Goal: Information Seeking & Learning: Learn about a topic

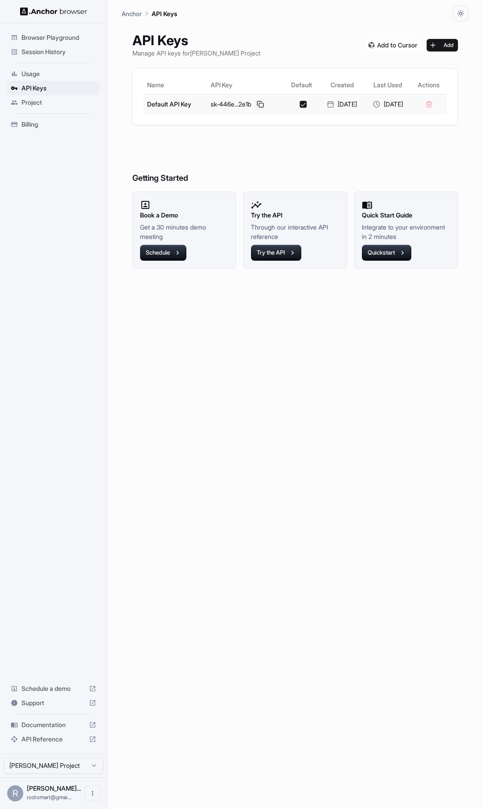
click at [262, 105] on button at bounding box center [260, 104] width 11 height 11
click at [261, 103] on button at bounding box center [260, 104] width 11 height 11
click at [52, 69] on span "Usage" at bounding box center [58, 73] width 75 height 9
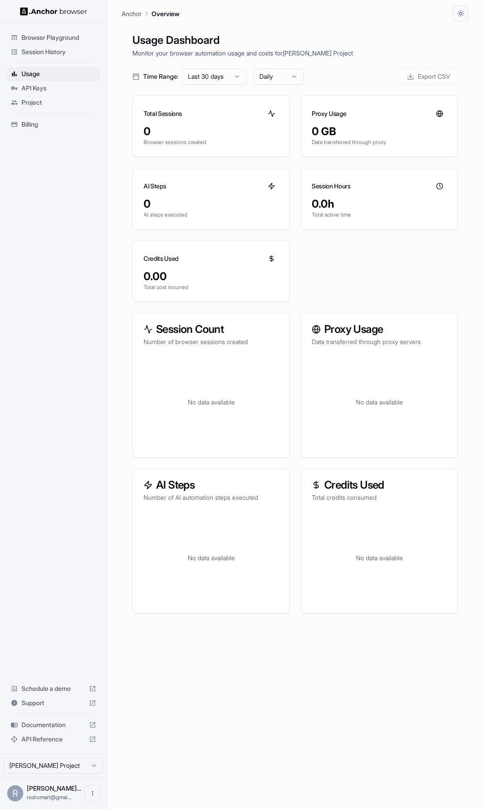
click at [22, 248] on div "Browser Playground Session History Usage API Keys Project Billing Schedule a de…" at bounding box center [53, 388] width 107 height 731
click at [212, 68] on div "Usage Dashboard Monitor your browser automation usage and costs for Rodrigo MAr…" at bounding box center [295, 425] width 347 height 809
click at [214, 80] on html "Browser Playground Session History Usage API Keys Project Billing Schedule a de…" at bounding box center [241, 404] width 483 height 809
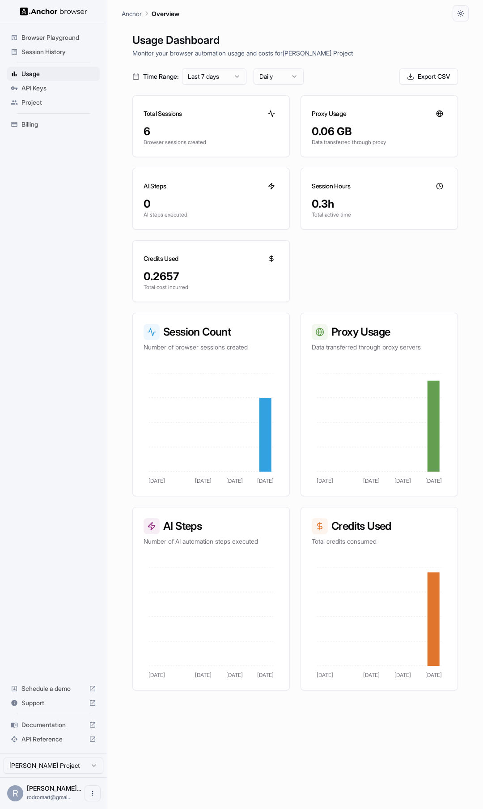
click at [54, 54] on span "Session History" at bounding box center [58, 51] width 75 height 9
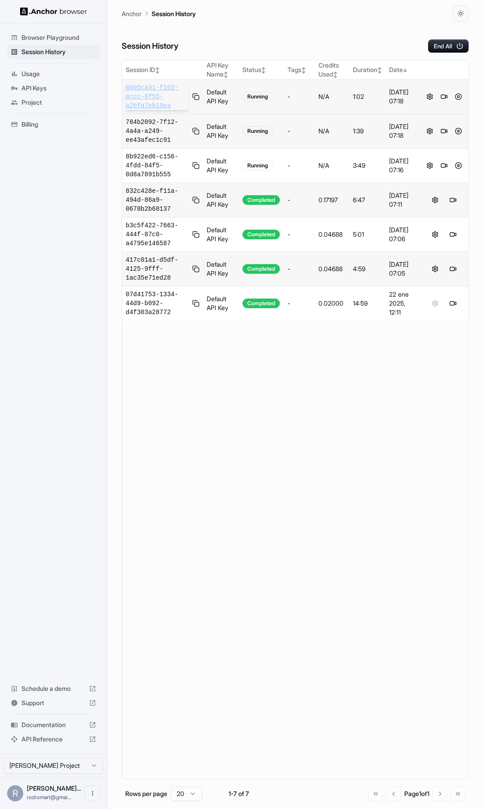
click at [148, 91] on span "6605ca91-f103-4ccc-8f55-a2bfa7eb19ea" at bounding box center [157, 96] width 63 height 27
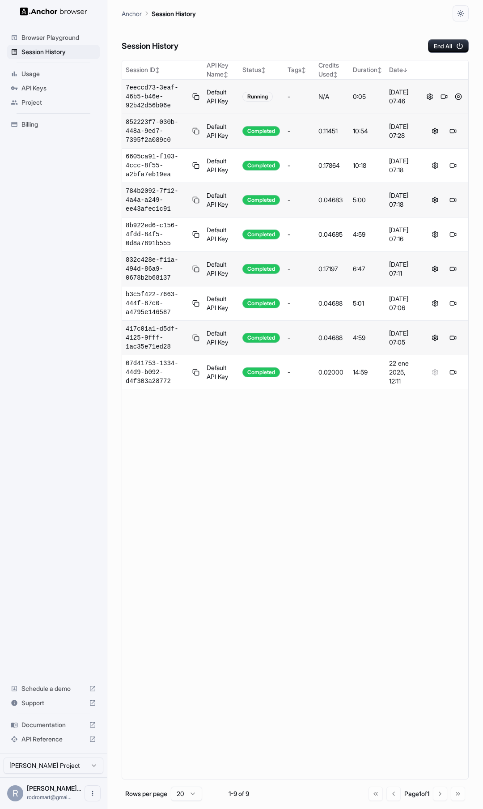
click at [120, 92] on main "Anchor Session History Session History End All Session ID ↕ API Key Name ↕ Stat…" at bounding box center [295, 404] width 376 height 809
click at [141, 96] on span "7eeccd73-3eaf-46b5-b46e-92b42d56b06e" at bounding box center [157, 96] width 63 height 27
click at [460, 96] on button at bounding box center [458, 96] width 11 height 11
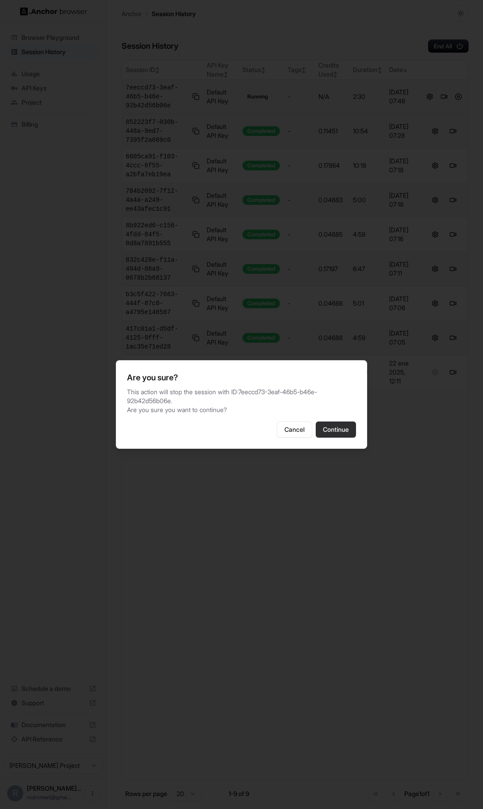
click at [333, 435] on button "Continue" at bounding box center [336, 430] width 40 height 16
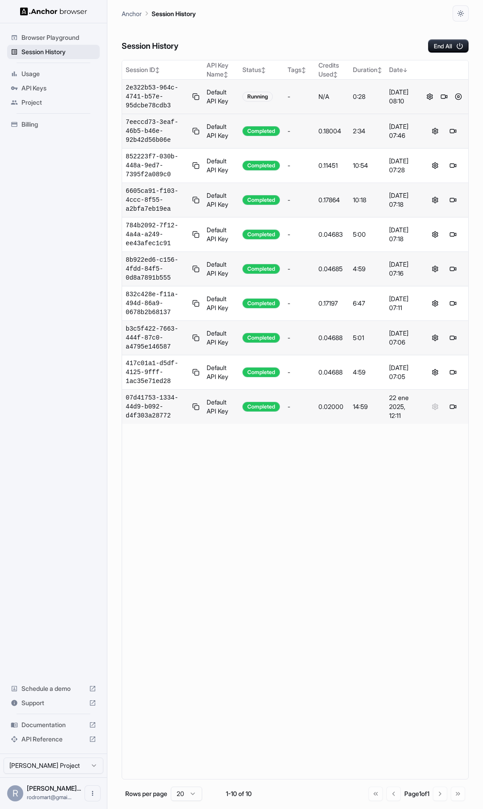
click at [61, 51] on span "Session History" at bounding box center [58, 51] width 75 height 9
click at [154, 99] on span "2e322b53-964c-4741-b57e-95dcbe78cdb3" at bounding box center [157, 96] width 63 height 27
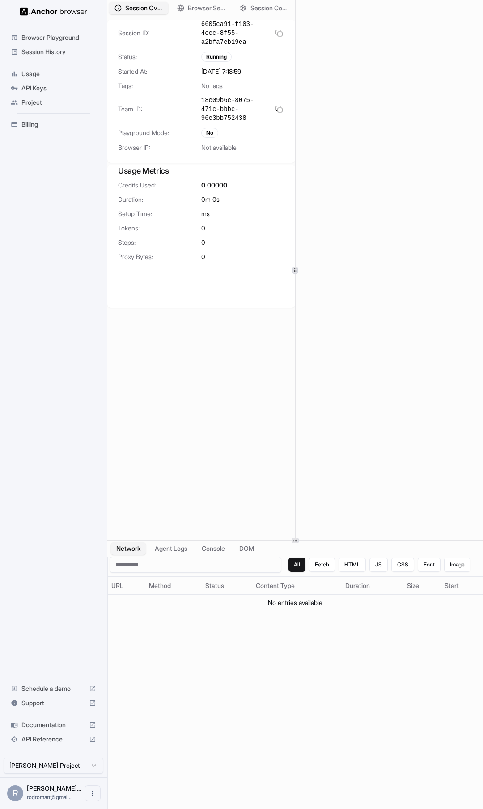
click at [303, 542] on div "Session Overview Browser Setup Session Configuration Session ID: 6605ca91-f103-…" at bounding box center [295, 404] width 376 height 809
drag, startPoint x: 106, startPoint y: 205, endPoint x: 58, endPoint y: 206, distance: 48.4
click at [58, 206] on div "Browser Playground Session History Usage API Keys Project Billing Schedule a de…" at bounding box center [53, 388] width 107 height 731
click at [178, 545] on button "Agent Logs" at bounding box center [171, 549] width 45 height 13
click at [135, 547] on button "Network" at bounding box center [129, 549] width 36 height 13
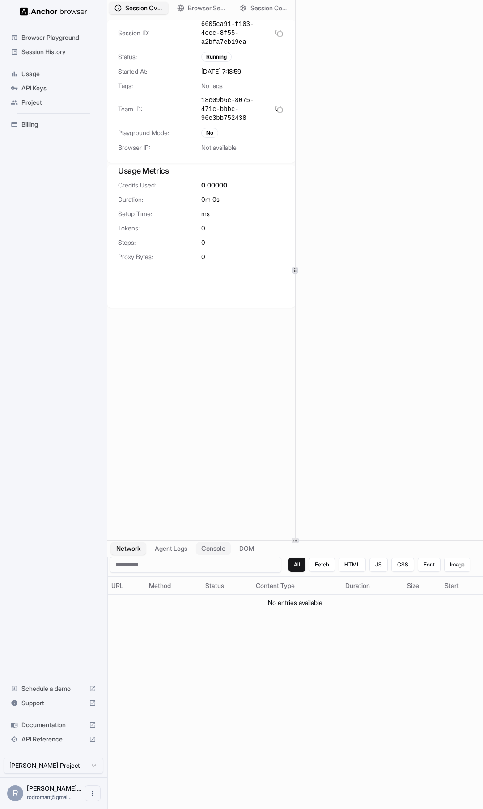
click at [214, 550] on button "Console" at bounding box center [213, 549] width 35 height 13
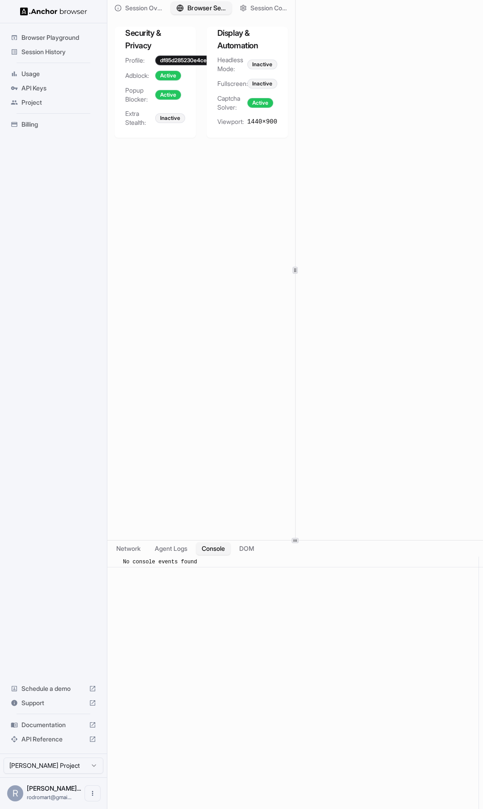
click at [190, 8] on span "Browser Setup" at bounding box center [207, 8] width 38 height 9
click at [152, 8] on span "Session Overview" at bounding box center [144, 8] width 38 height 9
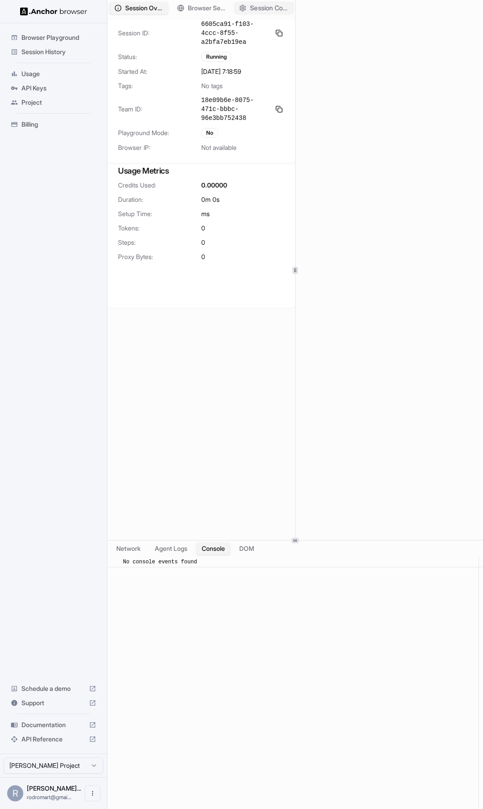
click at [247, 4] on button "Session Configuration" at bounding box center [264, 8] width 61 height 13
click at [153, 7] on span "Session Overview" at bounding box center [144, 8] width 38 height 9
click at [119, 548] on button "Network" at bounding box center [129, 549] width 36 height 13
click at [175, 549] on button "Agent Logs" at bounding box center [171, 549] width 45 height 13
click at [216, 551] on button "Console" at bounding box center [213, 549] width 35 height 13
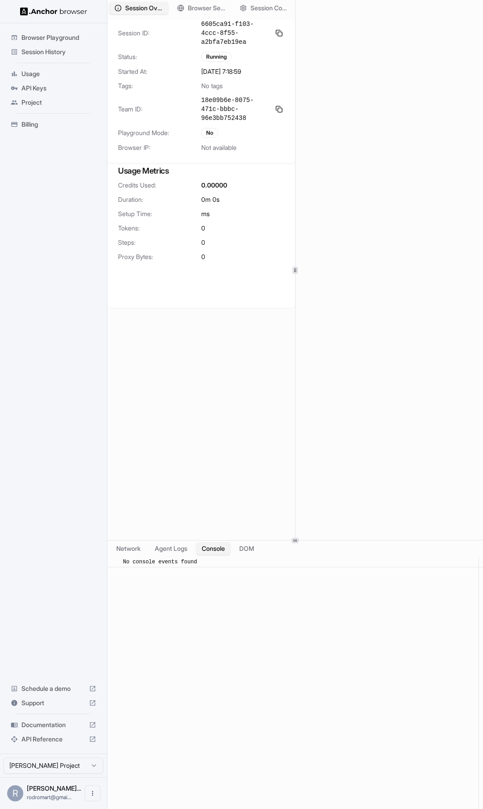
click at [56, 51] on span "Session History" at bounding box center [58, 51] width 75 height 9
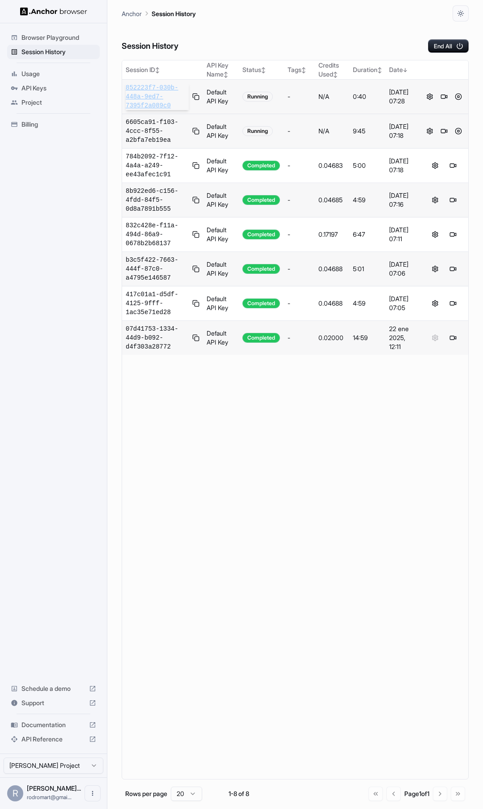
click at [152, 97] on span "852223f7-030b-448a-9ed7-7395f2a089c0" at bounding box center [157, 96] width 63 height 27
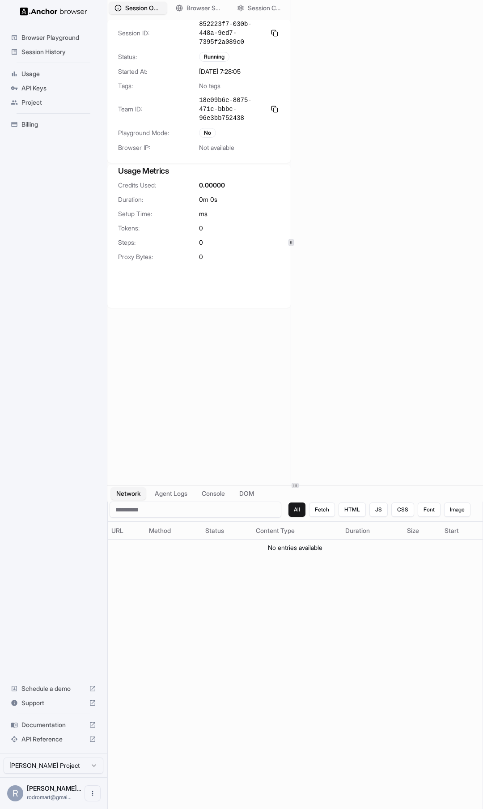
click at [291, 238] on div at bounding box center [291, 242] width 0 height 485
click at [55, 52] on span "Session History" at bounding box center [58, 51] width 75 height 9
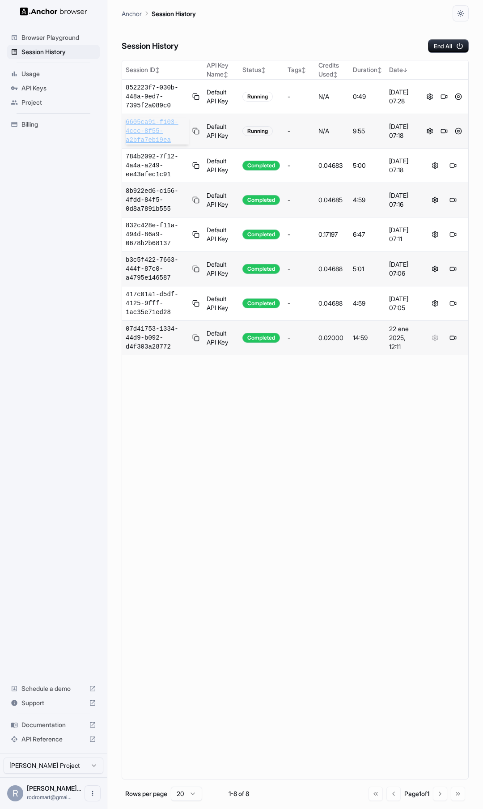
click at [149, 132] on span "6605ca91-f103-4ccc-8f55-a2bfa7eb19ea" at bounding box center [157, 131] width 63 height 27
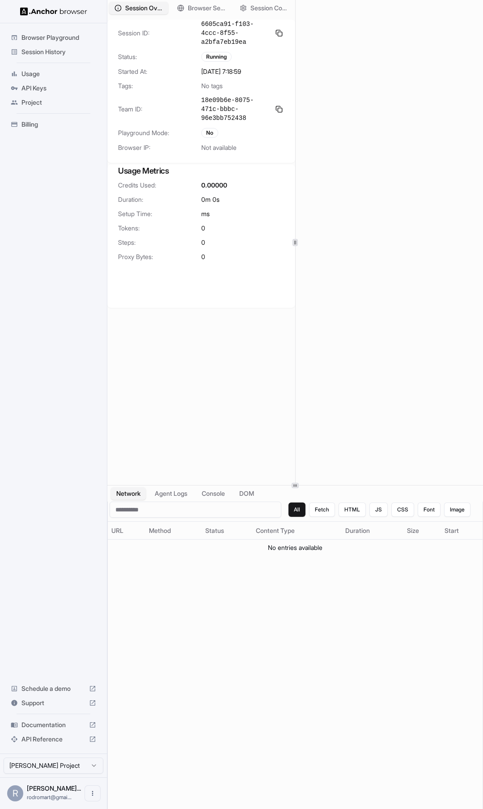
click at [51, 51] on span "Session History" at bounding box center [58, 51] width 75 height 9
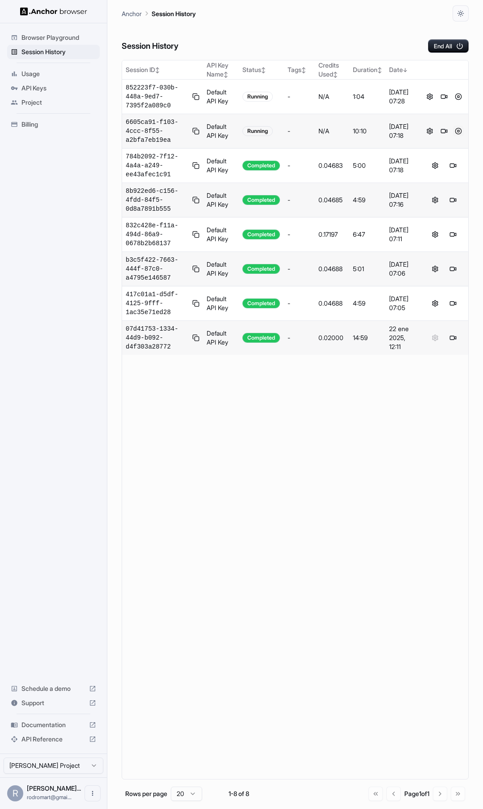
click at [459, 131] on button at bounding box center [458, 131] width 11 height 11
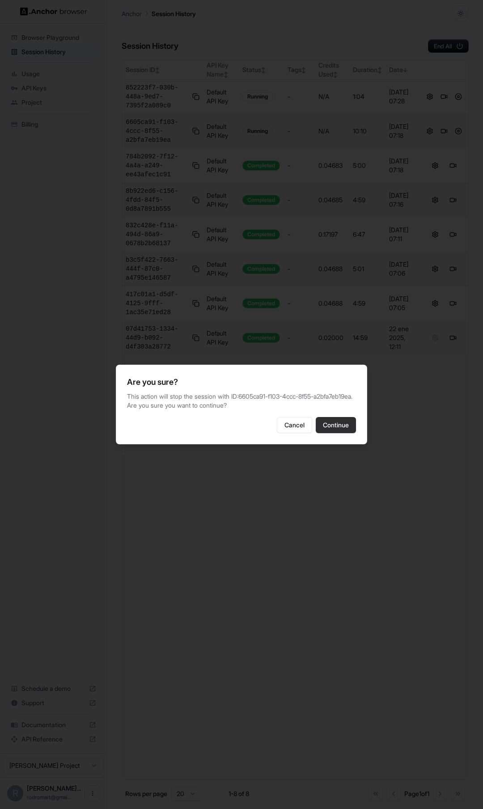
click at [334, 429] on button "Continue" at bounding box center [336, 425] width 40 height 16
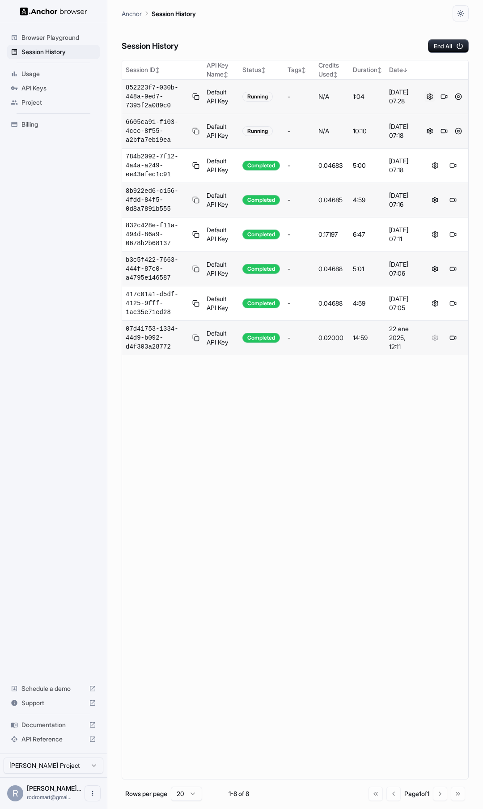
click at [431, 94] on button at bounding box center [430, 96] width 11 height 11
click at [431, 95] on button at bounding box center [430, 96] width 11 height 11
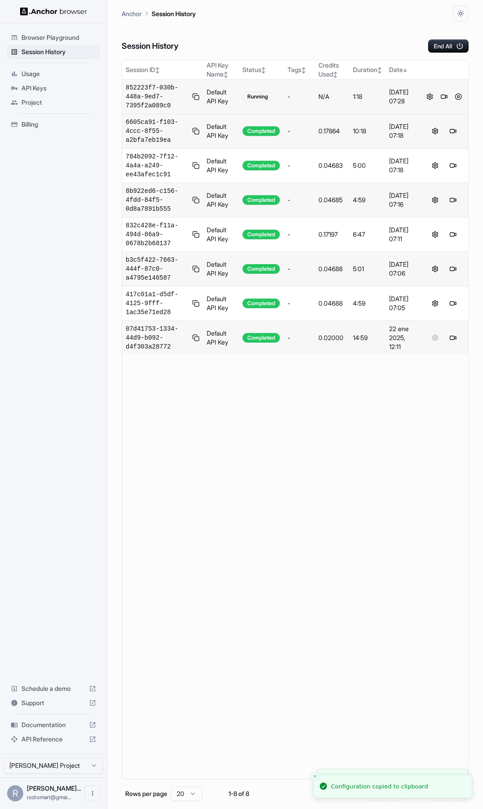
click at [431, 97] on button at bounding box center [430, 96] width 11 height 11
click at [430, 97] on button at bounding box center [430, 96] width 11 height 11
click at [143, 92] on span "852223f7-030b-448a-9ed7-7395f2a089c0" at bounding box center [157, 96] width 63 height 27
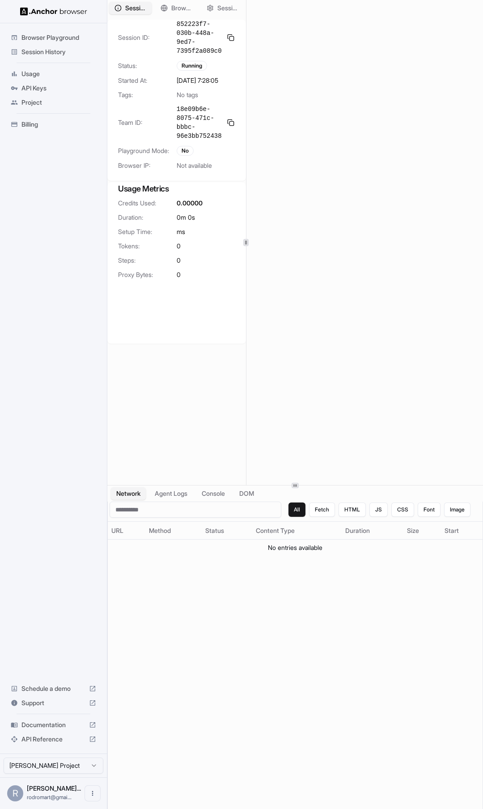
click at [246, 236] on div at bounding box center [246, 242] width 0 height 485
click at [177, 11] on span "Browser Setup" at bounding box center [181, 8] width 21 height 9
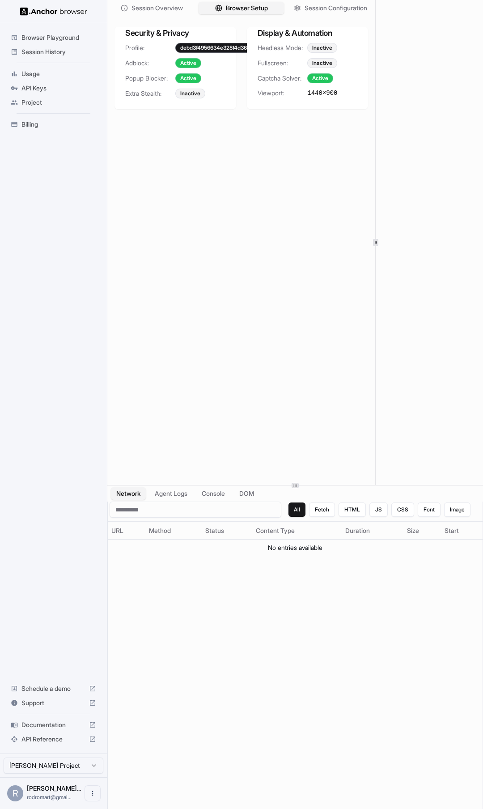
click at [376, 53] on div at bounding box center [376, 242] width 0 height 485
click at [322, 48] on div "Inactive" at bounding box center [322, 48] width 30 height 10
click at [318, 63] on div "Inactive" at bounding box center [322, 63] width 30 height 10
click at [316, 7] on span "Session Configuration" at bounding box center [335, 8] width 64 height 9
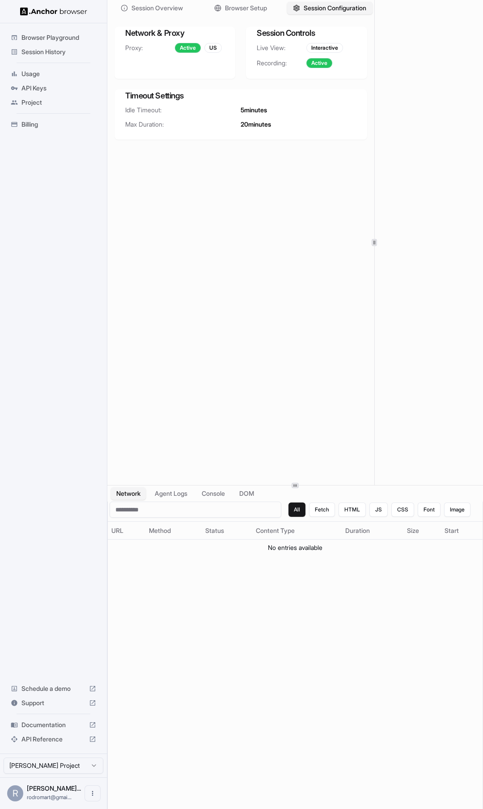
click at [327, 48] on div "Interactive" at bounding box center [325, 48] width 37 height 10
click at [149, 7] on span "Session Overview" at bounding box center [157, 8] width 53 height 9
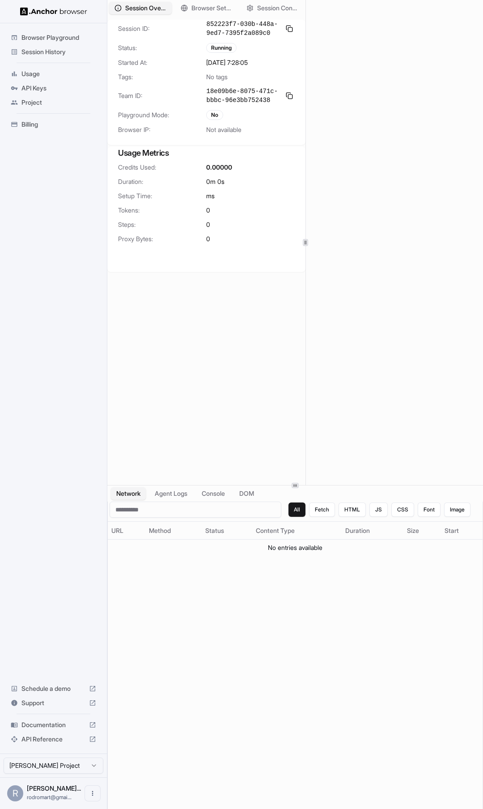
click at [306, 125] on div at bounding box center [306, 242] width 0 height 485
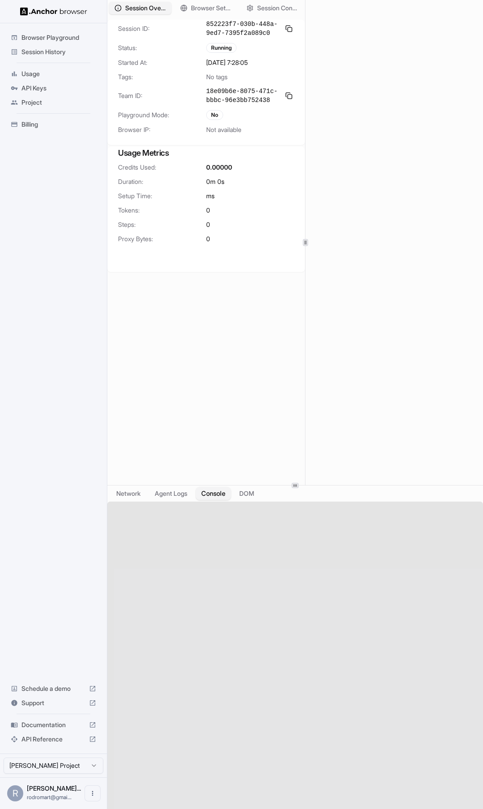
click at [210, 491] on button "Console" at bounding box center [213, 493] width 35 height 13
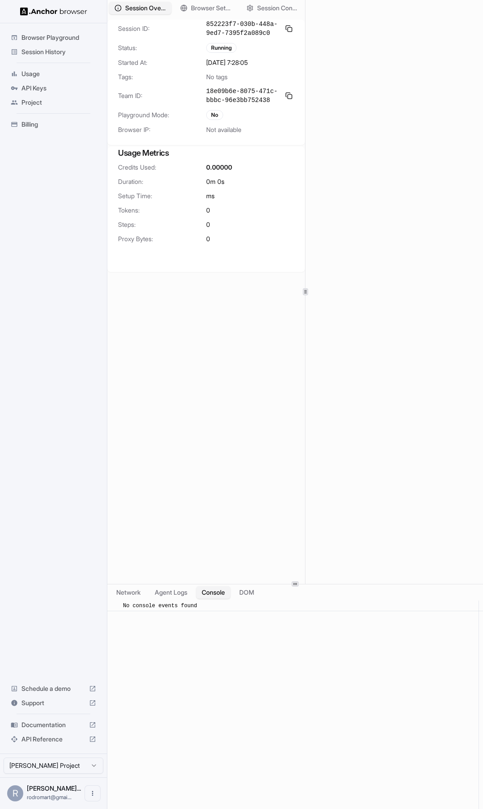
click at [318, 586] on div "Session Overview Browser Setup Session Configuration Session ID: 852223f7-030b-…" at bounding box center [295, 404] width 376 height 809
click at [228, 79] on span "No tags" at bounding box center [216, 77] width 21 height 9
click at [146, 9] on span "Session Overview" at bounding box center [146, 8] width 42 height 9
click at [47, 51] on span "Session History" at bounding box center [58, 51] width 75 height 9
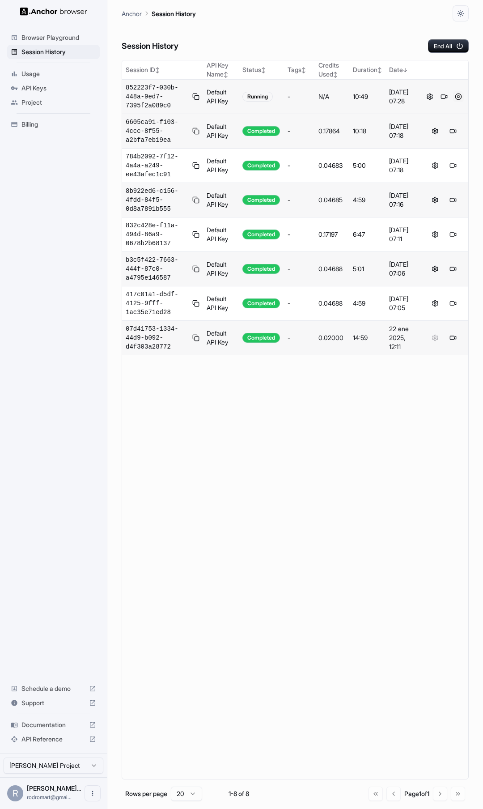
click at [458, 96] on button at bounding box center [458, 96] width 11 height 11
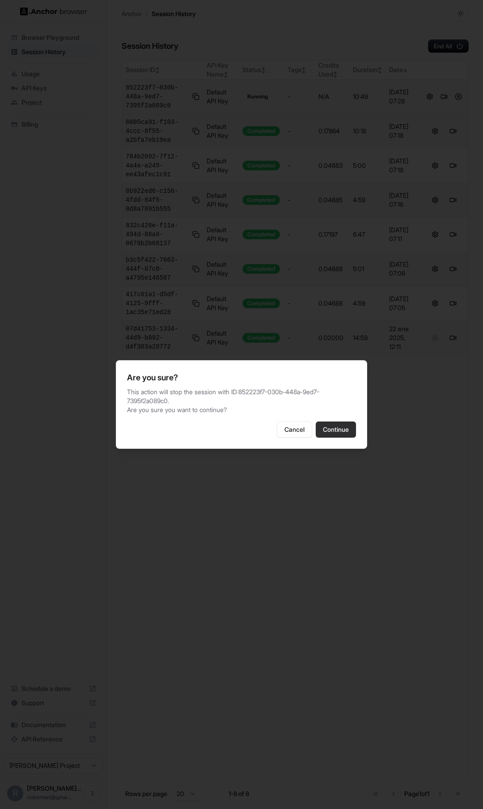
click at [343, 429] on button "Continue" at bounding box center [336, 430] width 40 height 16
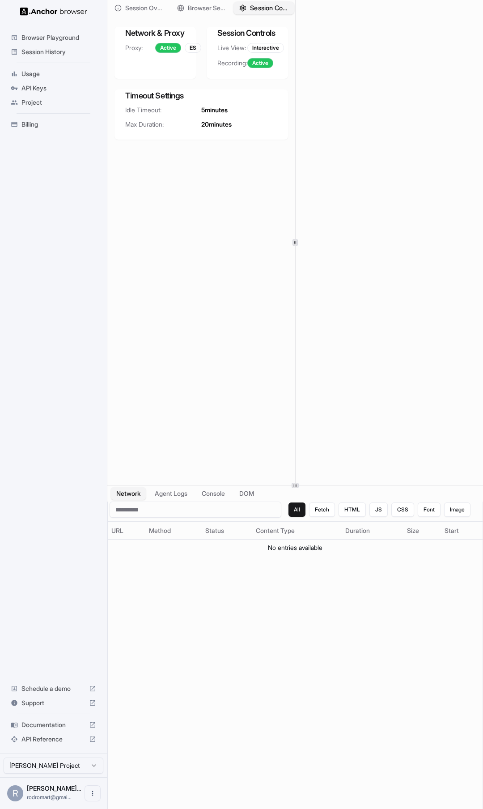
click at [243, 9] on circle "button" at bounding box center [243, 8] width 2 height 2
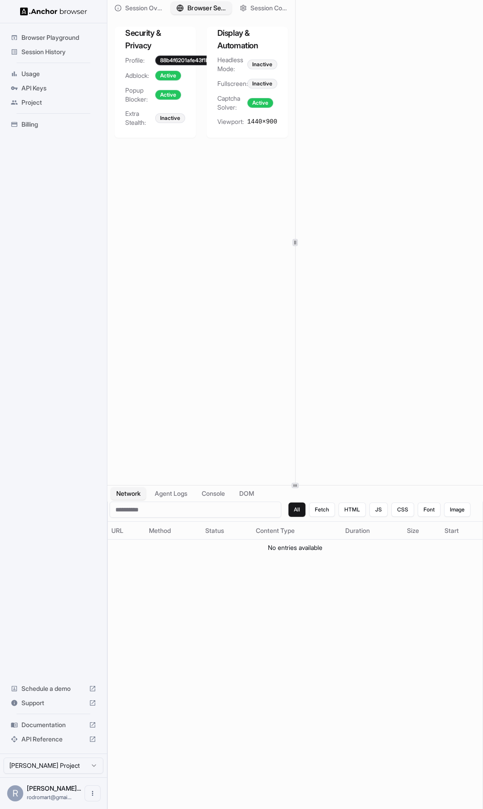
click at [213, 7] on span "Browser Setup" at bounding box center [207, 8] width 38 height 9
click at [154, 6] on span "Session Overview" at bounding box center [144, 8] width 38 height 9
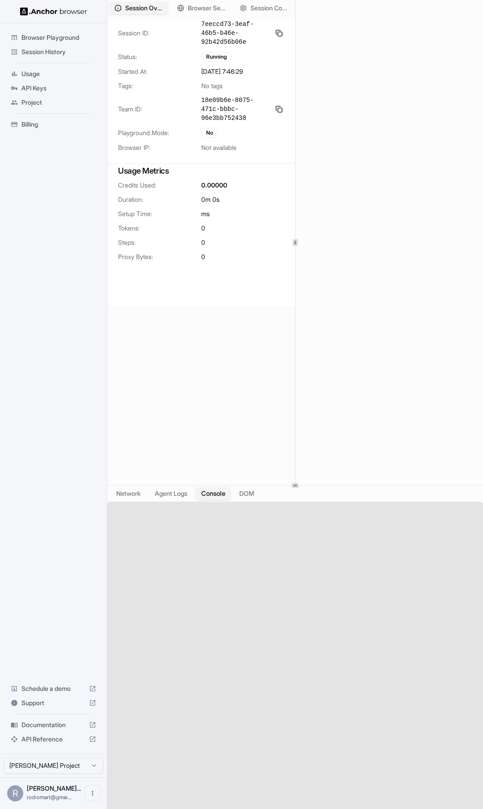
click at [226, 496] on button "Console" at bounding box center [213, 493] width 35 height 13
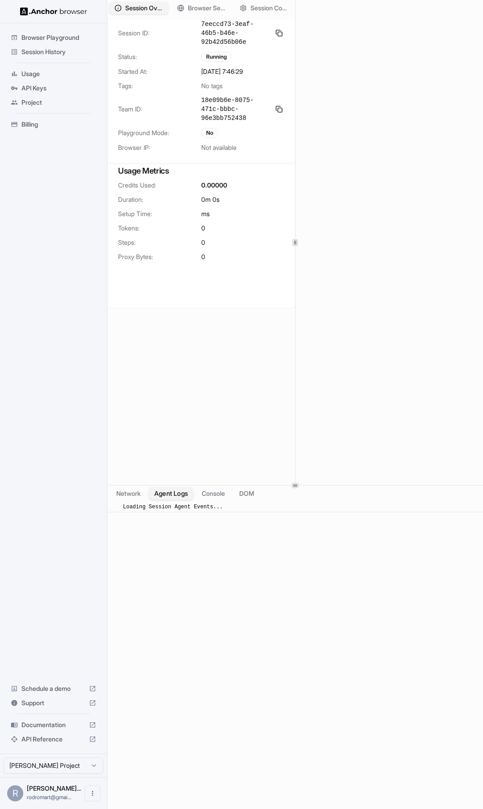
click at [169, 494] on button "Agent Logs" at bounding box center [171, 493] width 45 height 13
click at [134, 495] on button "Network" at bounding box center [129, 493] width 36 height 13
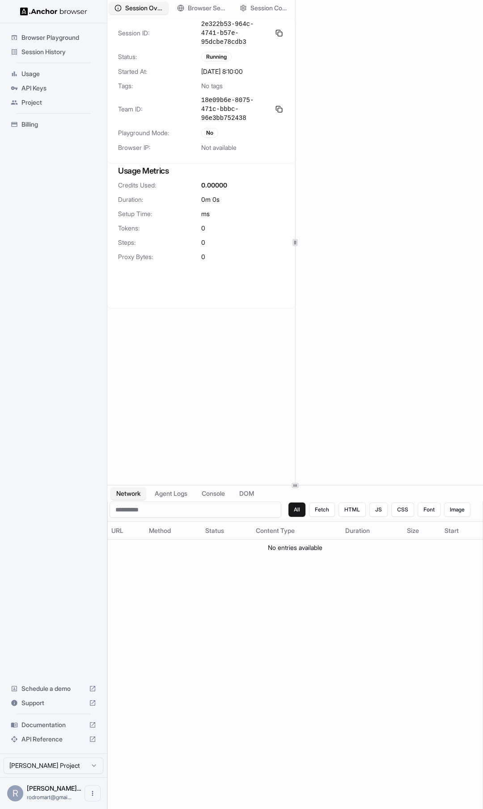
click at [59, 51] on span "Session History" at bounding box center [58, 51] width 75 height 9
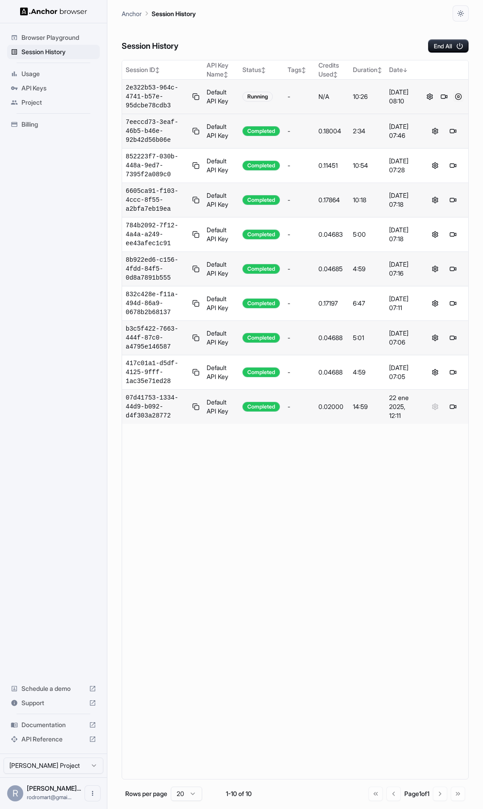
click at [458, 96] on button at bounding box center [458, 96] width 11 height 11
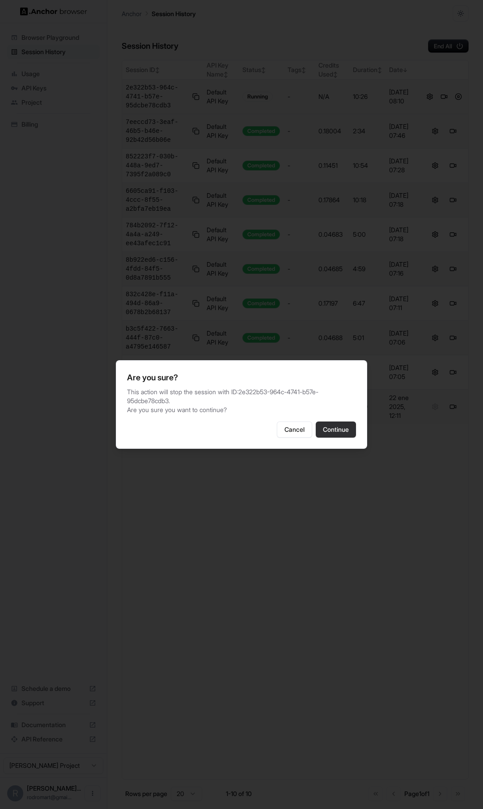
click at [331, 422] on button "Continue" at bounding box center [336, 430] width 40 height 16
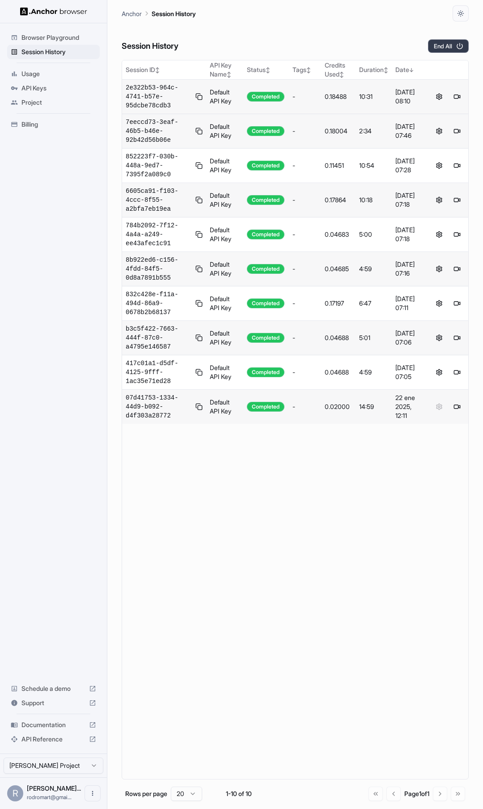
click at [450, 44] on button "End All" at bounding box center [448, 45] width 41 height 13
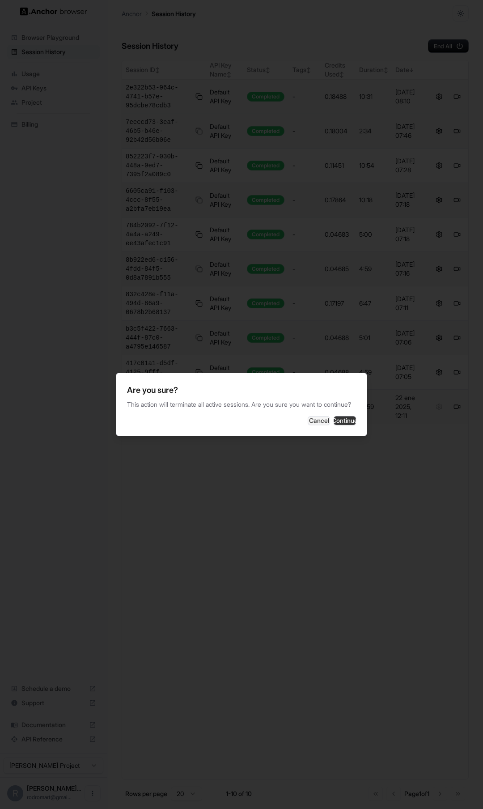
click at [347, 421] on button "Continue" at bounding box center [345, 420] width 22 height 9
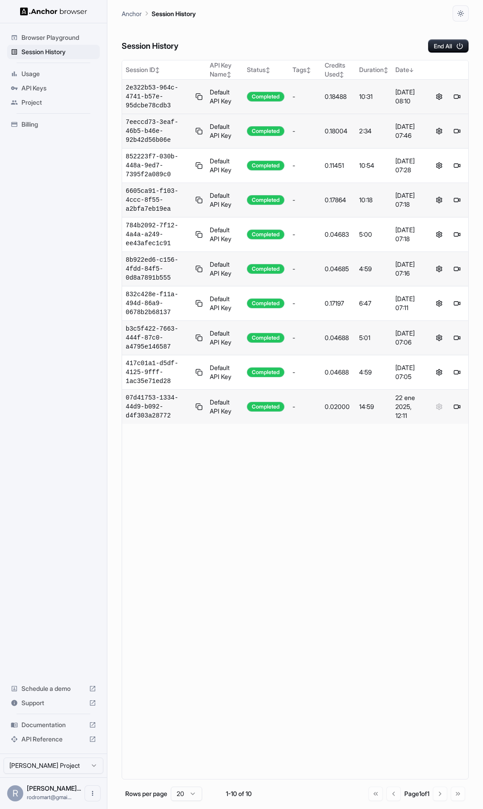
click at [176, 14] on p "Session History" at bounding box center [174, 13] width 44 height 9
click at [59, 52] on span "Session History" at bounding box center [58, 51] width 75 height 9
click at [461, 11] on icon "button" at bounding box center [461, 13] width 7 height 7
click at [404, 18] on div at bounding box center [241, 404] width 483 height 809
click at [464, 12] on icon "button" at bounding box center [460, 13] width 7 height 7
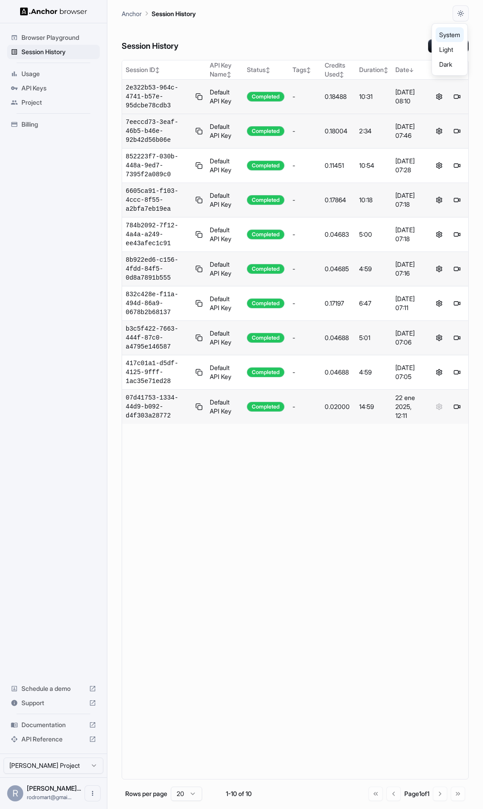
click at [446, 35] on li "System" at bounding box center [450, 34] width 28 height 15
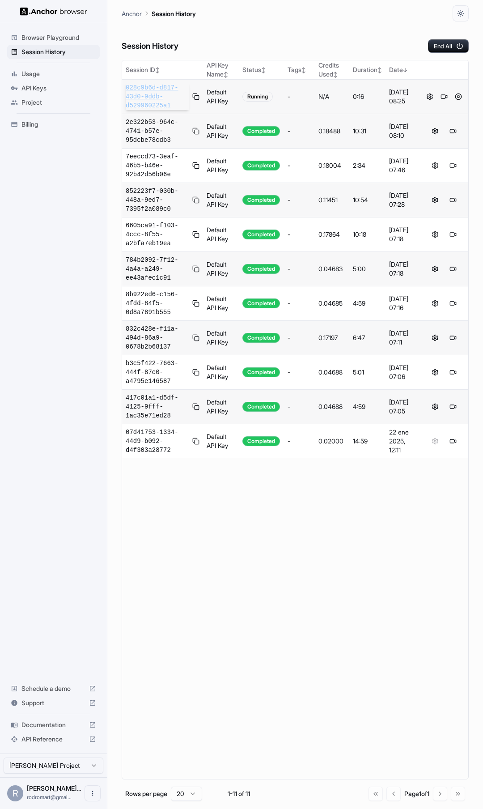
click at [139, 96] on span "028c9b6d-d817-43d0-9ddb-d529960225a1" at bounding box center [157, 96] width 63 height 27
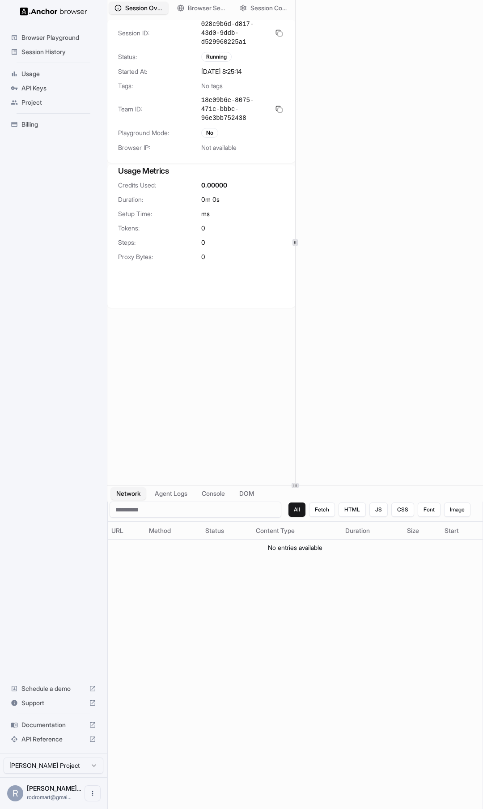
click at [60, 52] on span "Session History" at bounding box center [58, 51] width 75 height 9
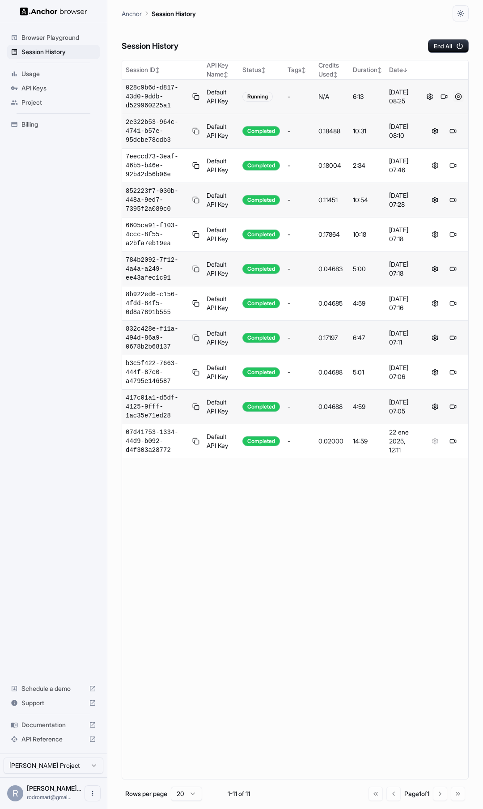
click at [460, 96] on button at bounding box center [458, 96] width 11 height 11
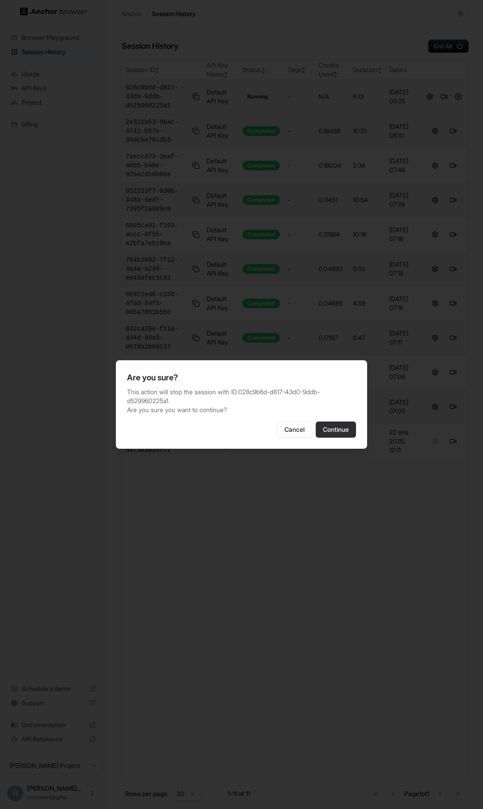
click at [339, 424] on button "Continue" at bounding box center [336, 430] width 40 height 16
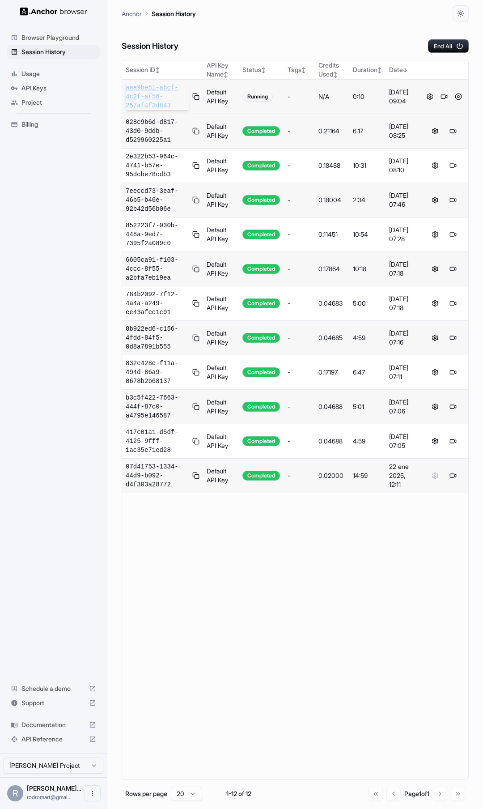
click at [147, 99] on span "aaa9be51-abcf-4c2f-af56-257af4f3d843" at bounding box center [157, 96] width 63 height 27
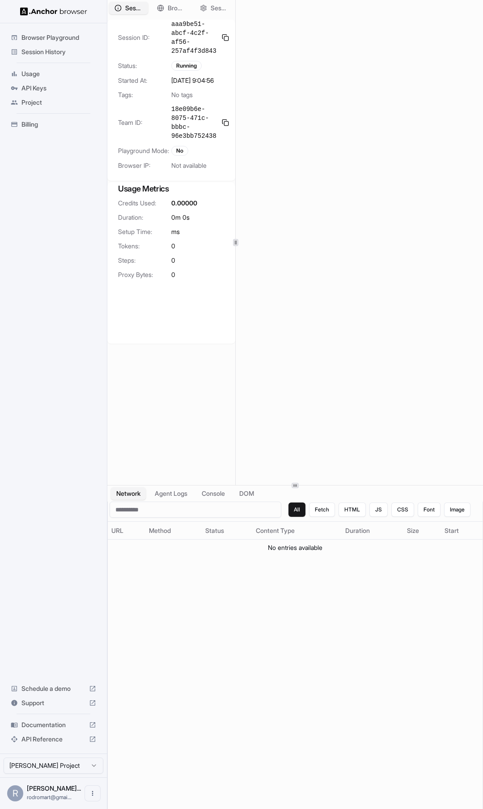
click at [234, 244] on icon at bounding box center [236, 242] width 4 height 4
click at [175, 8] on span "Browser Setup" at bounding box center [177, 8] width 18 height 9
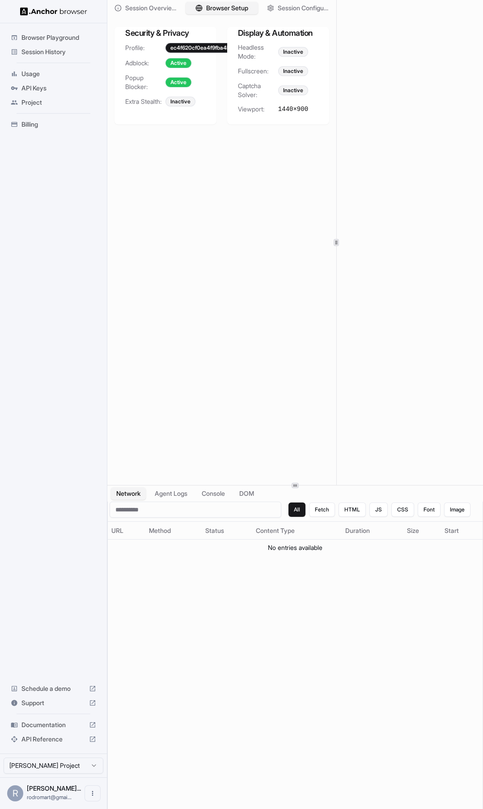
click at [337, 255] on div at bounding box center [337, 242] width 0 height 485
click at [154, 103] on span "Extra Stealth:" at bounding box center [145, 101] width 40 height 9
click at [182, 103] on div "Inactive" at bounding box center [181, 102] width 30 height 10
drag, startPoint x: 123, startPoint y: 102, endPoint x: 162, endPoint y: 104, distance: 39.0
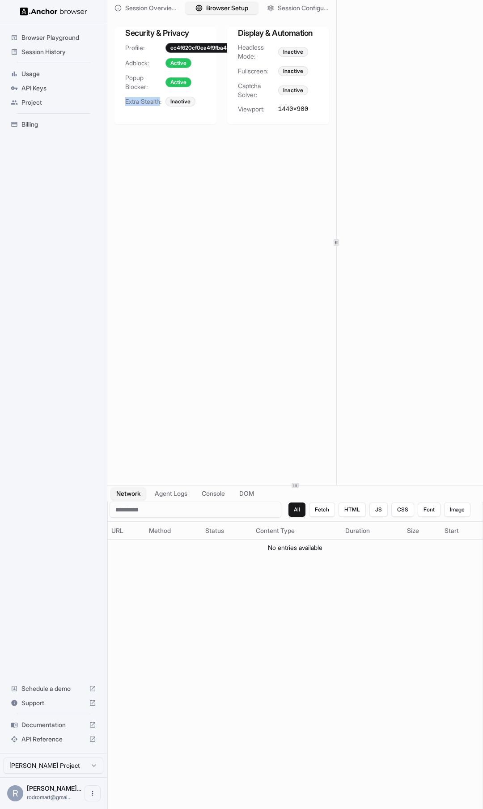
click at [162, 104] on div "Profile: ec4f620cf0ea4f9fba4bbb426d9e6dce Adblock: Active Popup Blocker: Active…" at bounding box center [166, 80] width 102 height 74
copy span "Extra Stealth"
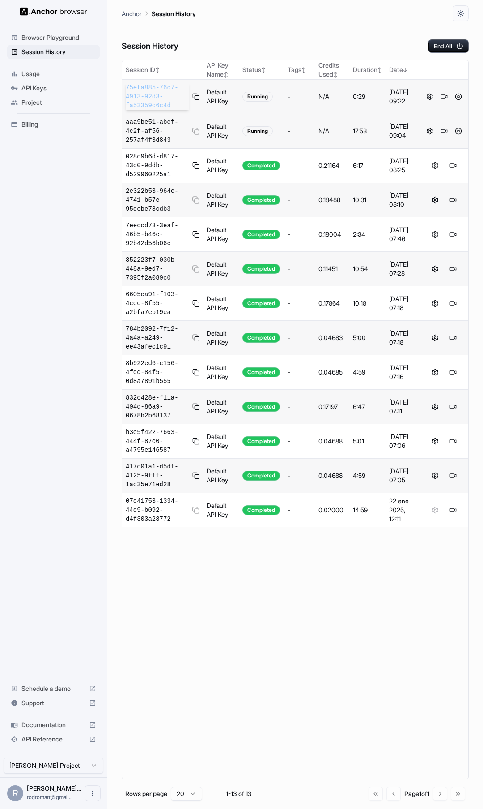
click at [154, 90] on span "75efa885-76c7-4913-92d3-fa53359c6c4d" at bounding box center [157, 96] width 63 height 27
click at [76, 230] on div "Browser Playground Session History Usage API Keys Project Billing Schedule a de…" at bounding box center [53, 388] width 107 height 731
click at [156, 91] on span "75efa885-76c7-4913-92d3-fa53359c6c4d" at bounding box center [157, 96] width 63 height 27
click at [458, 96] on button at bounding box center [458, 96] width 11 height 11
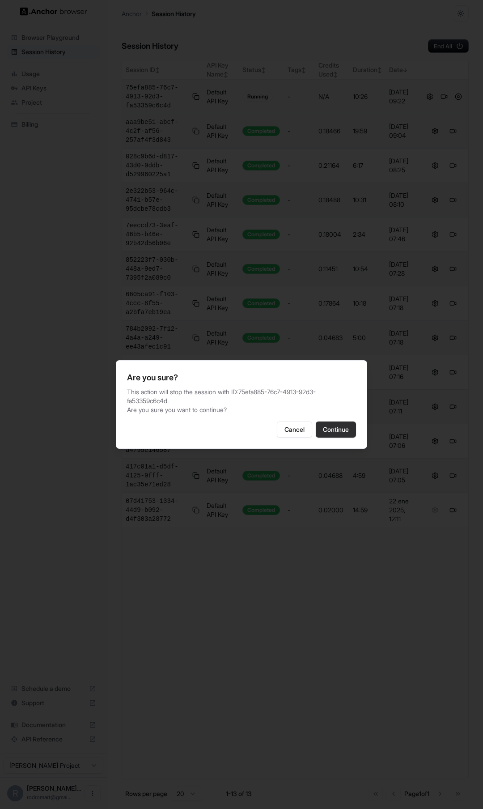
click at [340, 431] on button "Continue" at bounding box center [336, 430] width 40 height 16
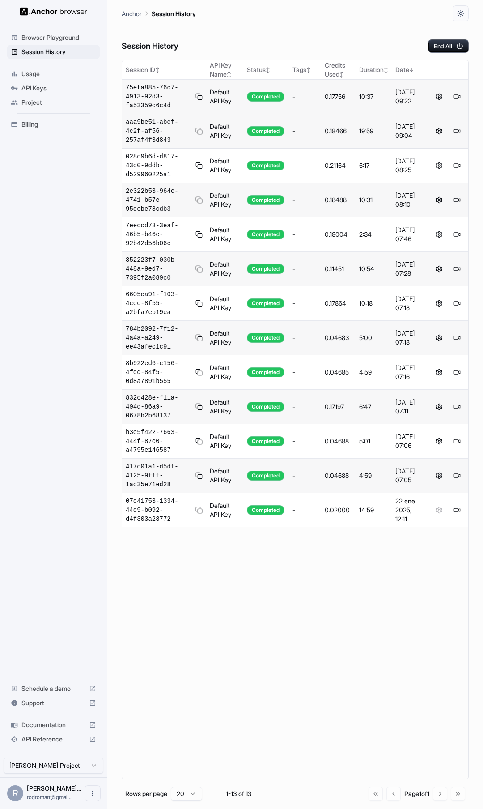
click at [34, 103] on span "Project" at bounding box center [58, 102] width 75 height 9
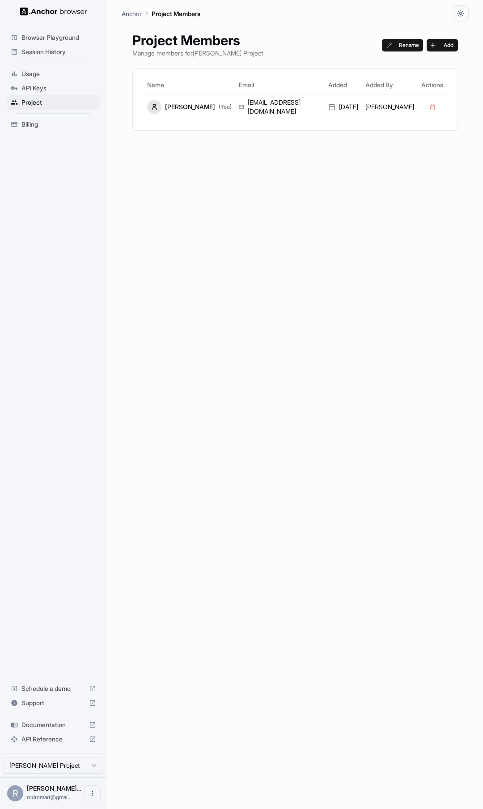
click at [60, 36] on span "Browser Playground" at bounding box center [58, 37] width 75 height 9
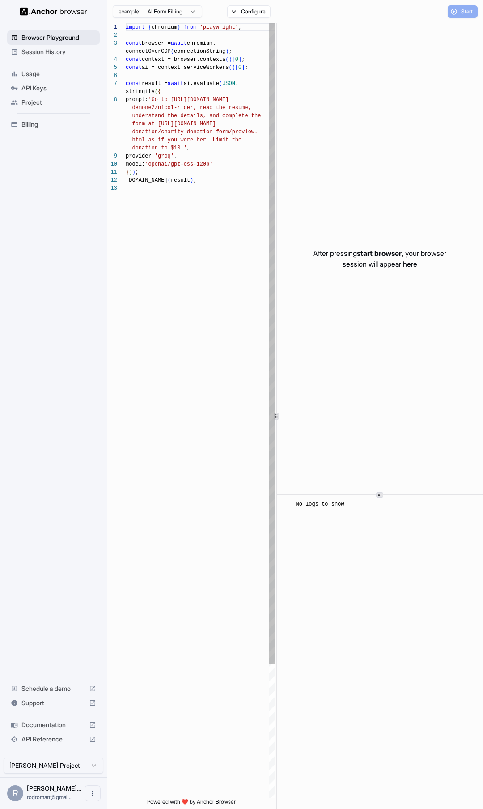
scroll to position [56, 0]
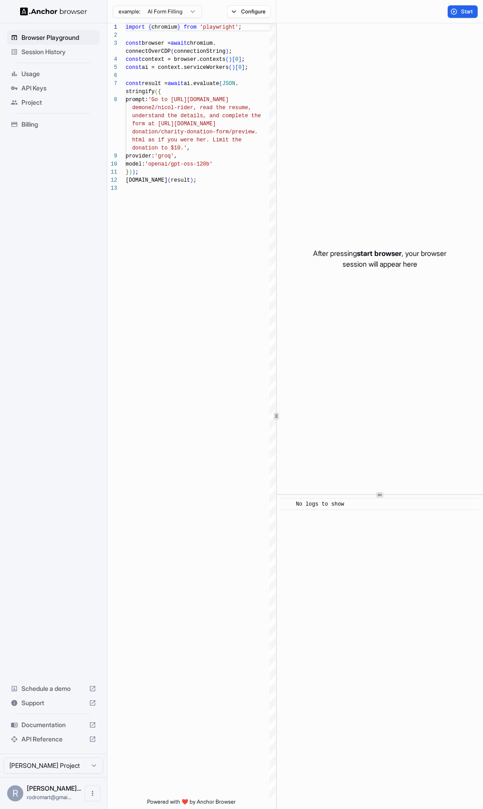
click at [186, 13] on html "Browser Playground Session History Usage API Keys Project Billing Schedule a de…" at bounding box center [241, 404] width 483 height 809
click at [182, 209] on html "Browser Playground Session History Usage API Keys Project Billing Schedule a de…" at bounding box center [241, 404] width 483 height 809
click at [255, 10] on button "Configure" at bounding box center [248, 11] width 43 height 13
click at [353, 90] on button "Select Profile..." at bounding box center [346, 90] width 90 height 13
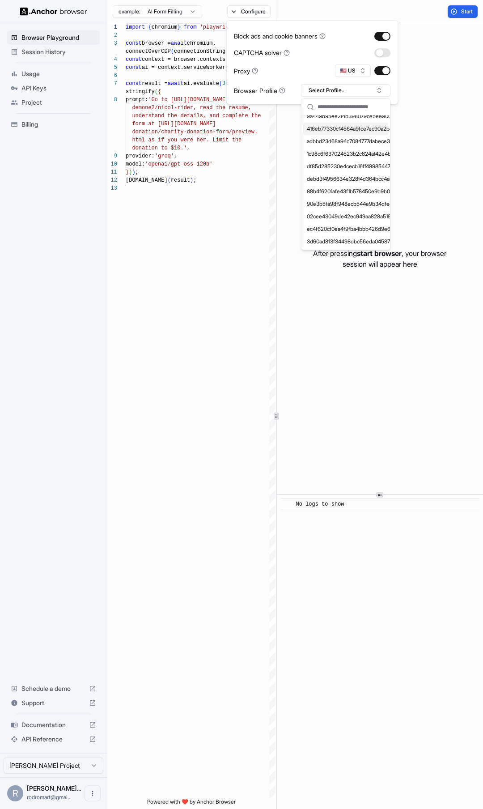
scroll to position [0, 0]
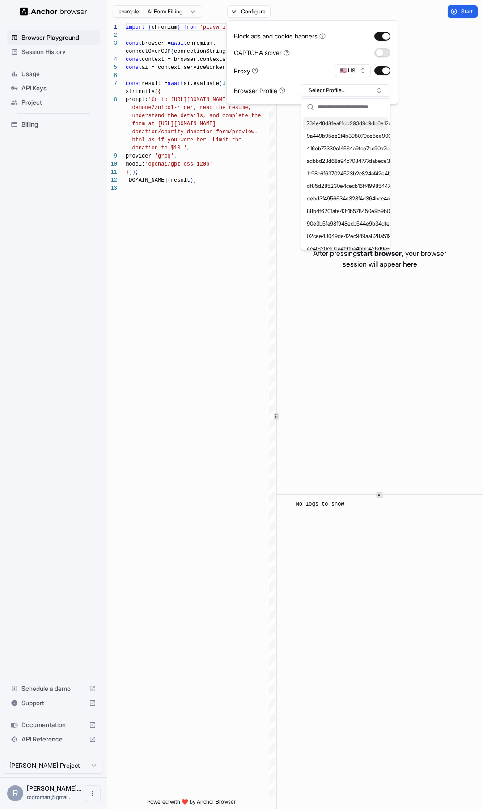
click at [384, 56] on button "button" at bounding box center [383, 52] width 16 height 9
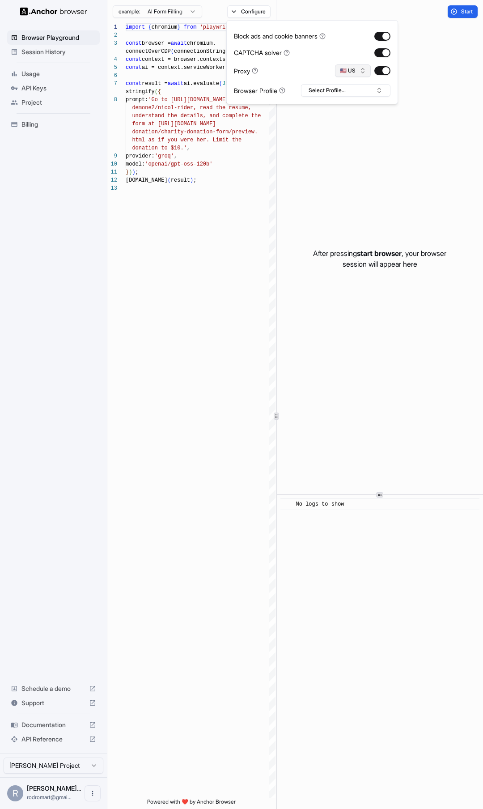
click at [358, 71] on button "🇺🇸 US" at bounding box center [353, 70] width 36 height 13
type input "*"
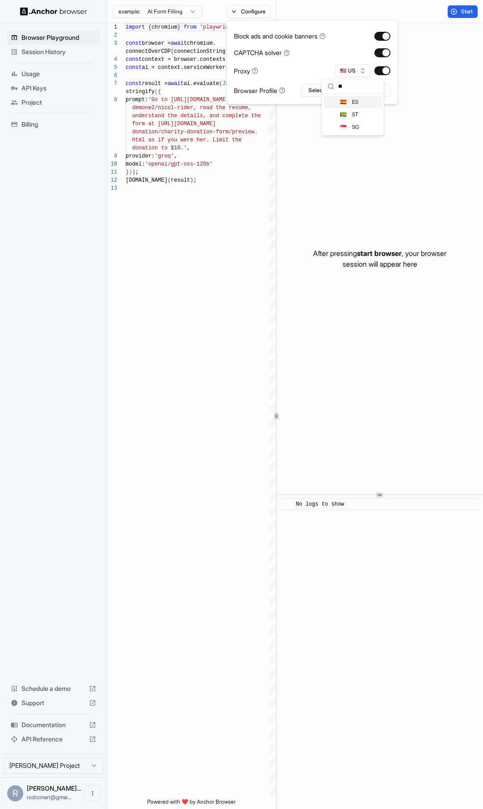
scroll to position [0, 0]
type input "**"
click at [356, 103] on span "ES" at bounding box center [355, 101] width 6 height 7
click at [349, 89] on button "Select Profile..." at bounding box center [346, 90] width 90 height 13
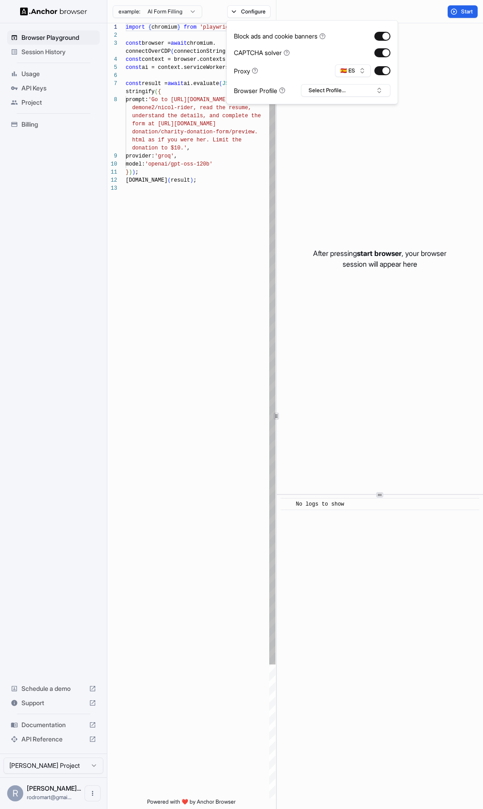
click at [239, 209] on div "import { chromium } from 'playwright' ; const browser = await chromium. connect…" at bounding box center [201, 491] width 150 height 936
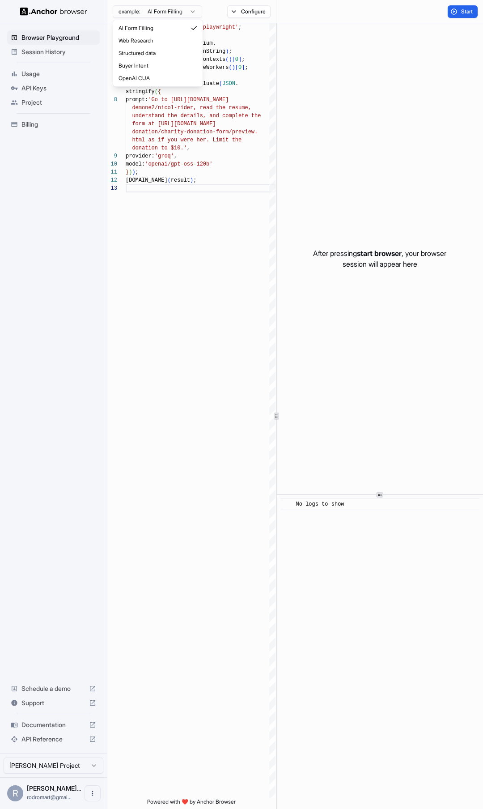
click at [171, 11] on html "Browser Playground Session History Usage API Keys Project Billing Schedule a de…" at bounding box center [241, 404] width 483 height 809
type textarea "**********"
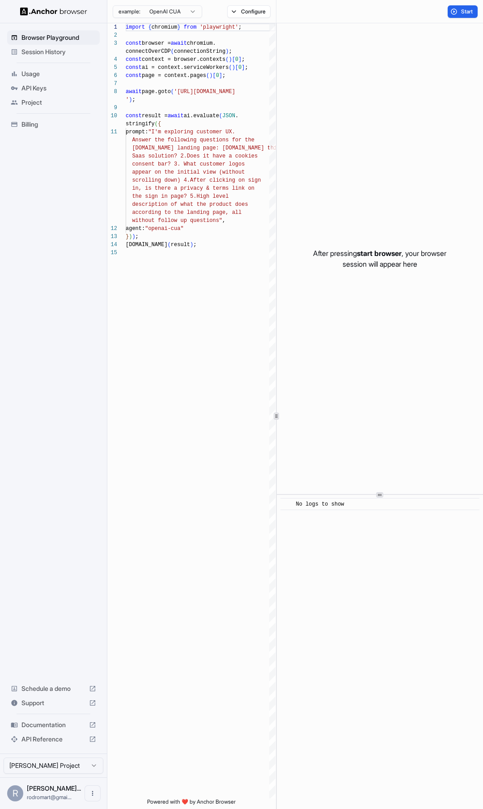
click at [42, 73] on span "Usage" at bounding box center [58, 73] width 75 height 9
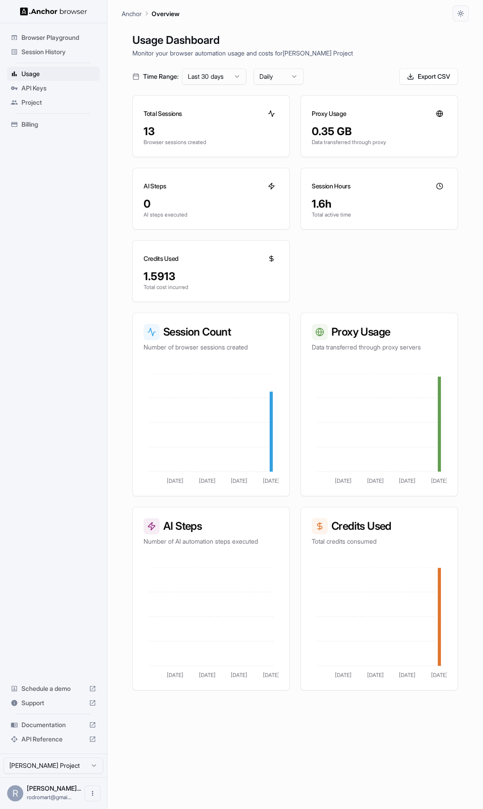
click at [54, 51] on span "Session History" at bounding box center [58, 51] width 75 height 9
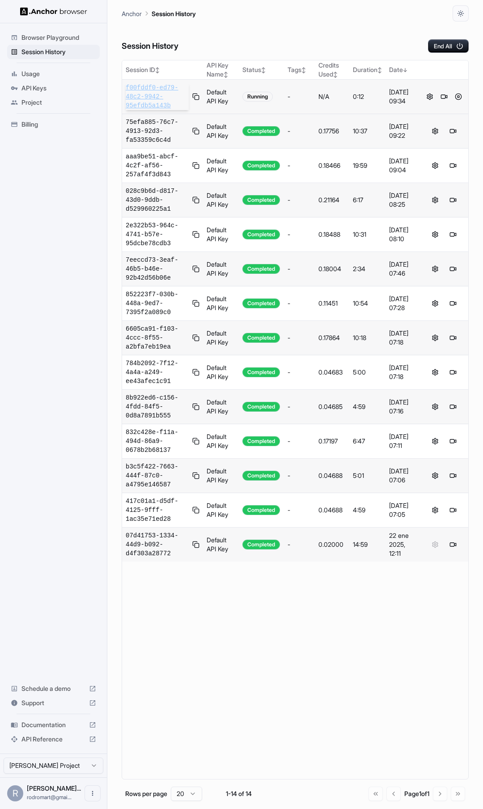
click at [165, 101] on span "f00fddf0-ed79-48c2-9942-95efdb5a143b" at bounding box center [157, 96] width 63 height 27
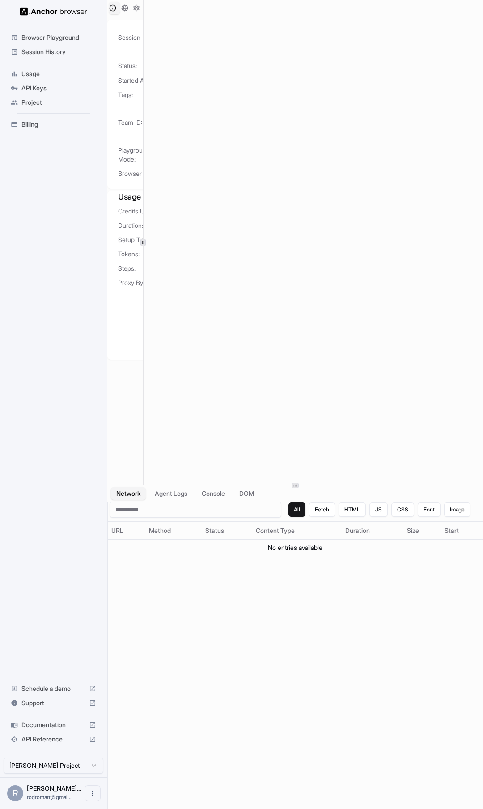
click at [143, 269] on div at bounding box center [143, 242] width 0 height 485
click at [30, 53] on span "Session History" at bounding box center [58, 51] width 75 height 9
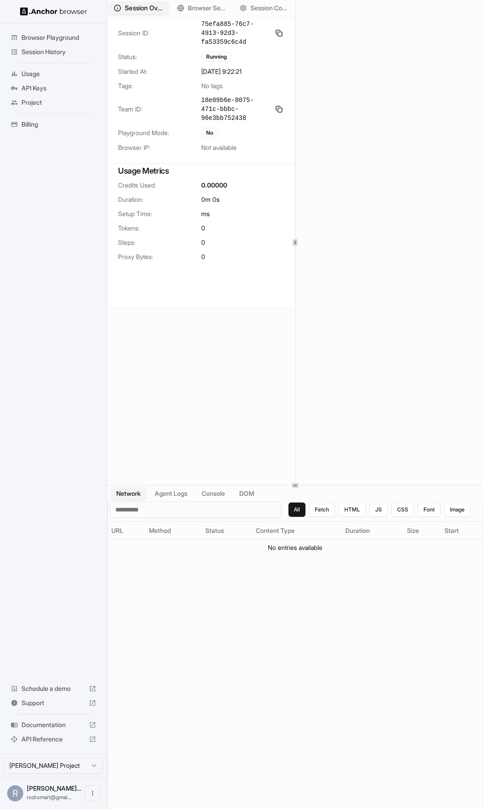
click at [145, 8] on span "Session Overview" at bounding box center [144, 8] width 38 height 9
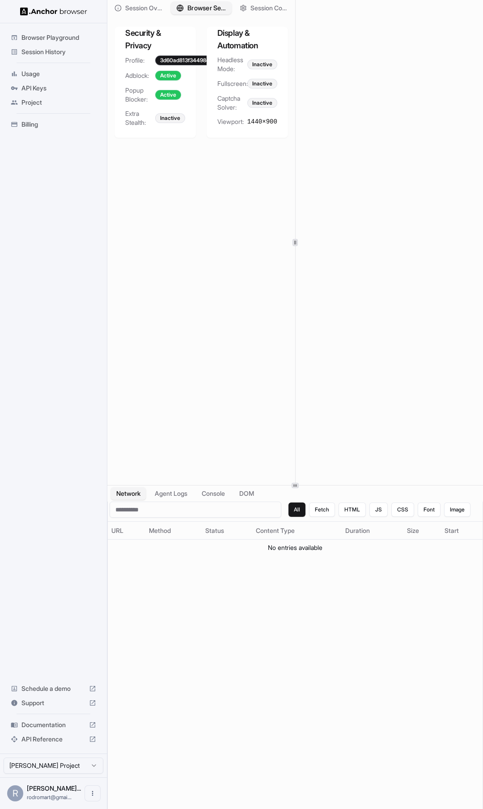
click at [192, 6] on span "Browser Setup" at bounding box center [207, 8] width 38 height 9
click at [171, 125] on div "Extra Stealth: Inactive" at bounding box center [155, 118] width 60 height 18
click at [171, 118] on div "Inactive" at bounding box center [170, 118] width 30 height 10
click at [136, 120] on span "Extra Stealth:" at bounding box center [140, 118] width 30 height 18
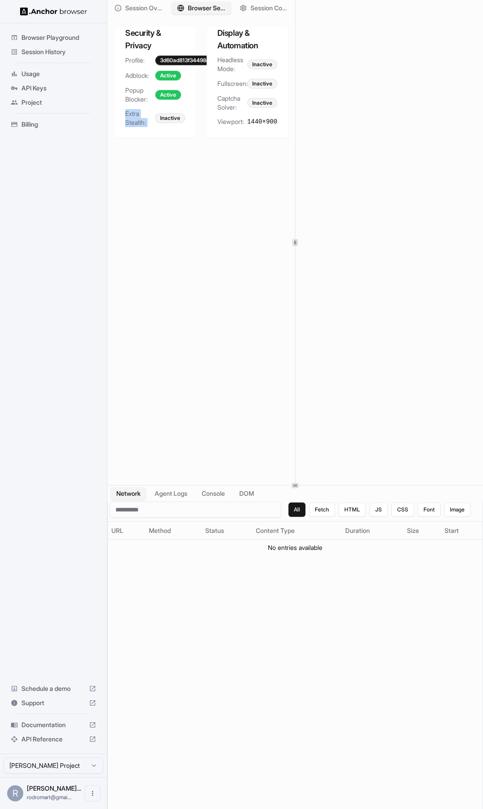
click at [136, 120] on span "Extra Stealth:" at bounding box center [140, 118] width 30 height 18
copy span "Extra Stealth:"
click at [295, 76] on div at bounding box center [295, 242] width 0 height 485
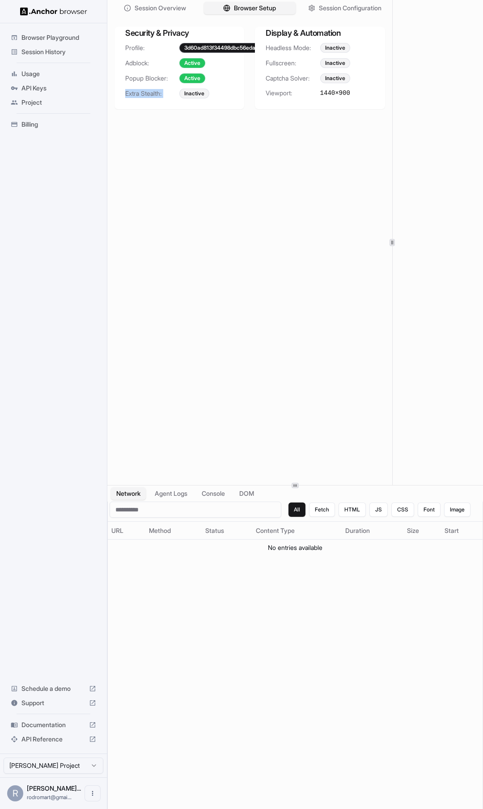
click at [393, 93] on div at bounding box center [393, 242] width 0 height 485
copy span "Extra Stealth:"
click at [196, 94] on div "Inactive" at bounding box center [194, 94] width 30 height 10
click at [254, 7] on span "Browser Setup" at bounding box center [255, 8] width 43 height 9
click at [332, 8] on span "Session Configuration" at bounding box center [350, 8] width 64 height 9
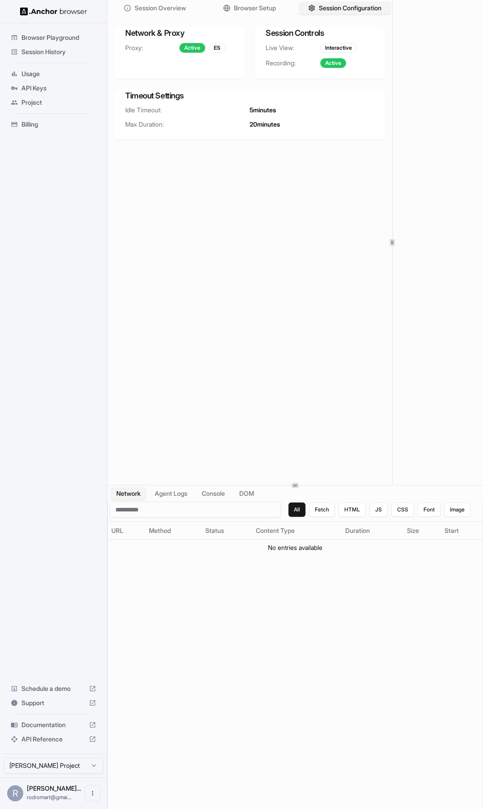
click at [218, 48] on div "ES" at bounding box center [217, 48] width 17 height 10
click at [348, 47] on div "Interactive" at bounding box center [339, 48] width 37 height 10
click at [159, 7] on span "Session Overview" at bounding box center [160, 8] width 53 height 9
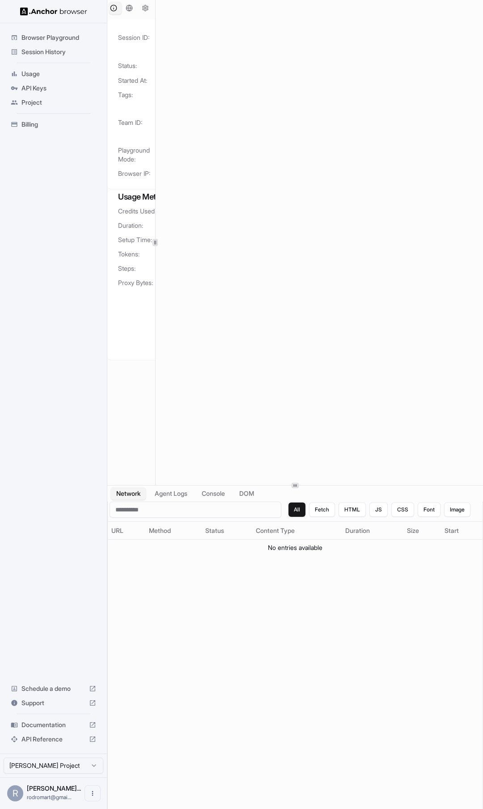
click at [155, 243] on icon at bounding box center [155, 242] width 4 height 4
click at [231, 496] on button "Console" at bounding box center [213, 493] width 35 height 13
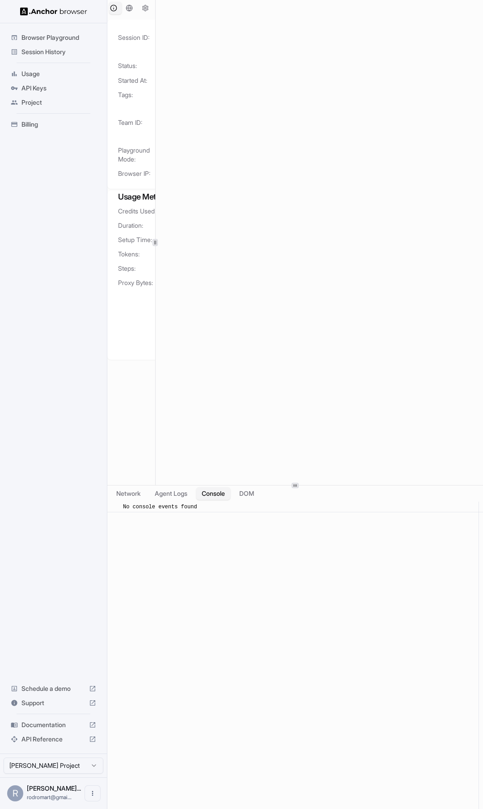
click at [214, 505] on div "No console events found" at bounding box center [298, 507] width 350 height 8
click at [291, 575] on div "​ No console events found" at bounding box center [295, 664] width 376 height 324
click at [248, 494] on button "DOM" at bounding box center [247, 493] width 26 height 13
click at [209, 494] on button "Console" at bounding box center [213, 493] width 35 height 13
click at [82, 722] on span "Documentation" at bounding box center [53, 725] width 64 height 9
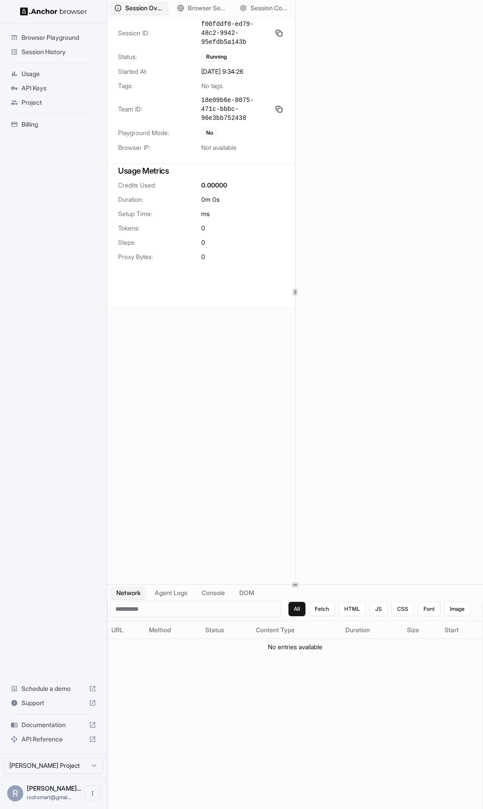
click at [299, 582] on div at bounding box center [295, 584] width 7 height 5
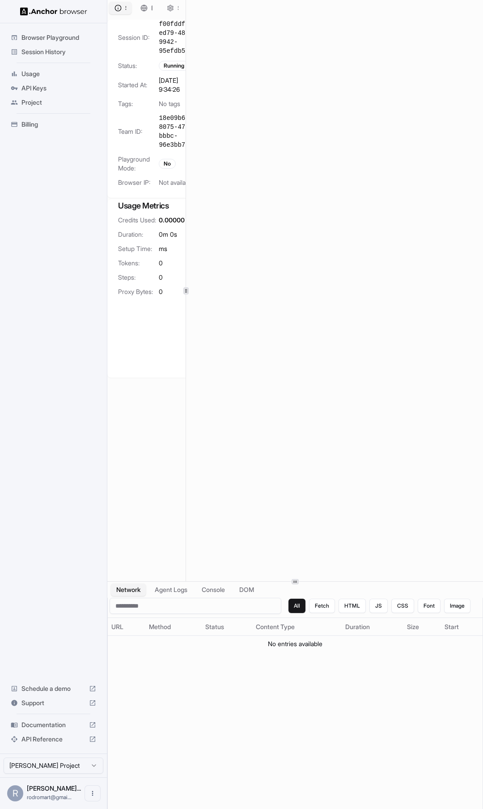
click at [186, 289] on icon at bounding box center [186, 291] width 4 height 4
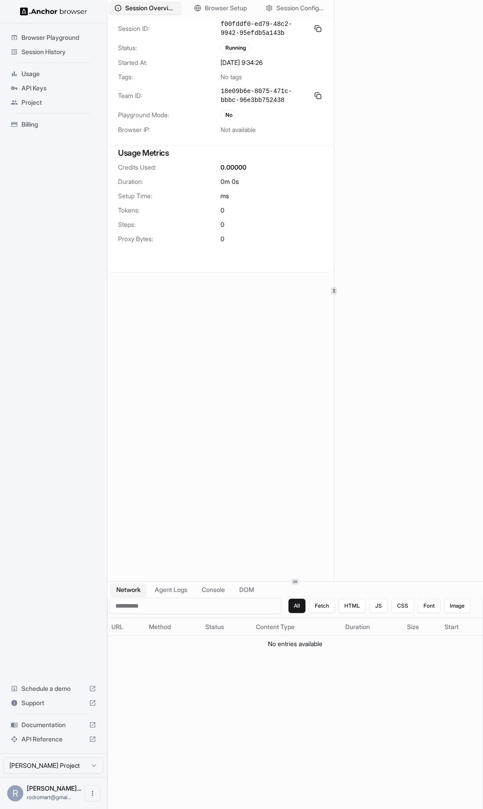
click at [334, 273] on div "Session Overview Browser Setup Session Configuration Session ID: f00fddf0-ed79-…" at bounding box center [295, 290] width 376 height 581
click at [243, 6] on span "Browser Setup" at bounding box center [226, 8] width 43 height 9
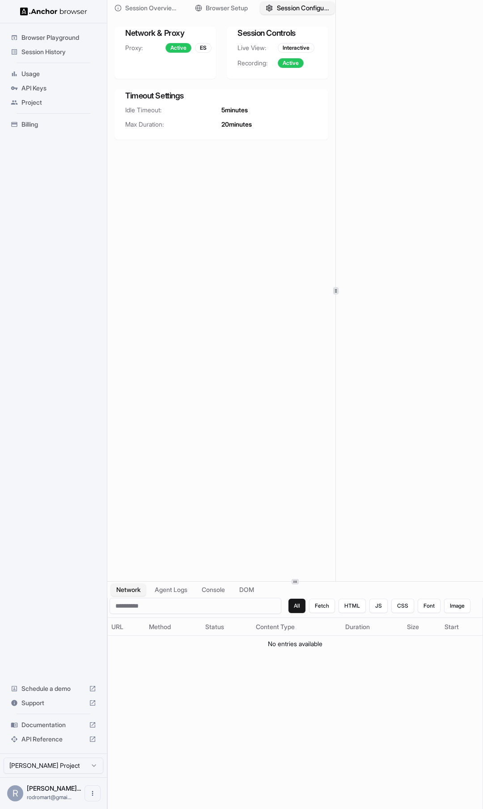
click at [281, 8] on span "Session Configuration" at bounding box center [303, 8] width 52 height 9
click at [221, 6] on span "Browser Setup" at bounding box center [226, 8] width 43 height 9
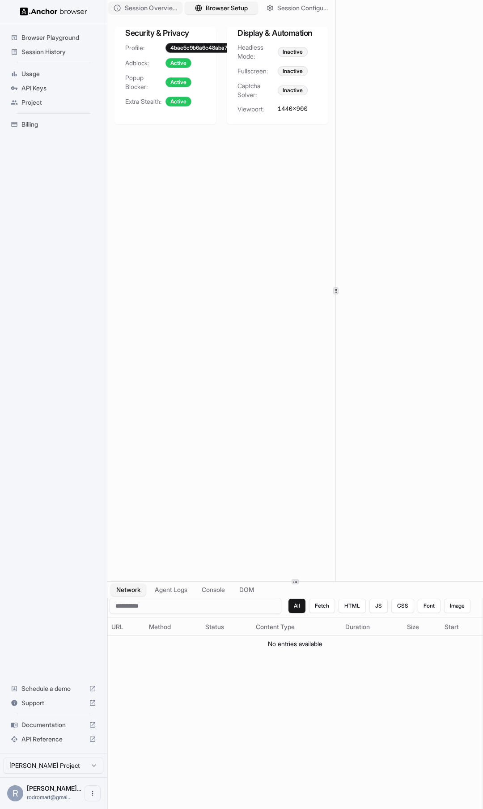
click at [131, 7] on span "Session Overview" at bounding box center [151, 8] width 52 height 9
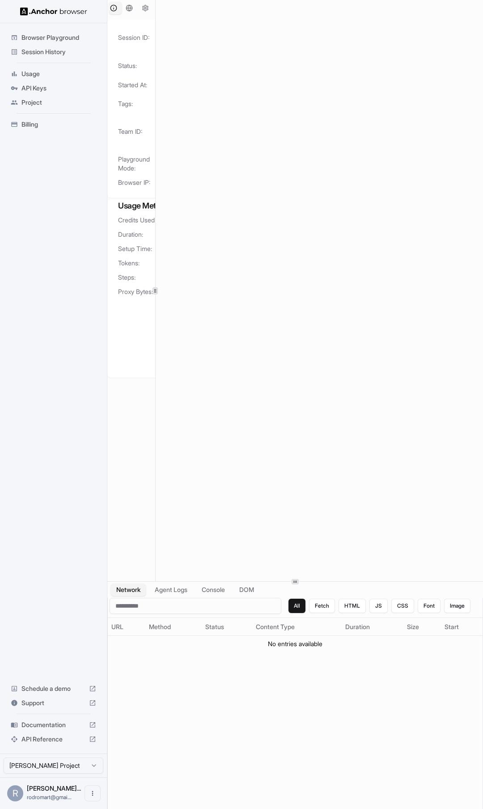
click at [155, 289] on div at bounding box center [155, 290] width 5 height 7
